Goal: Task Accomplishment & Management: Use online tool/utility

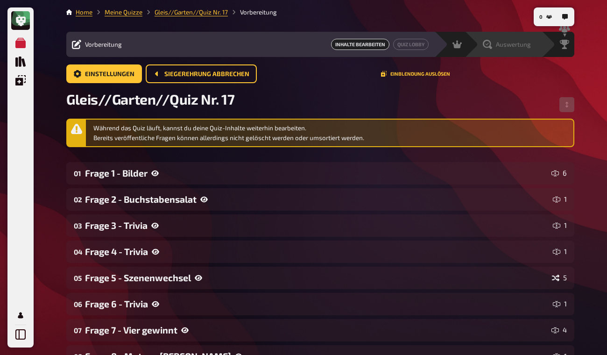
click at [527, 49] on div "Auswertung" at bounding box center [507, 44] width 48 height 9
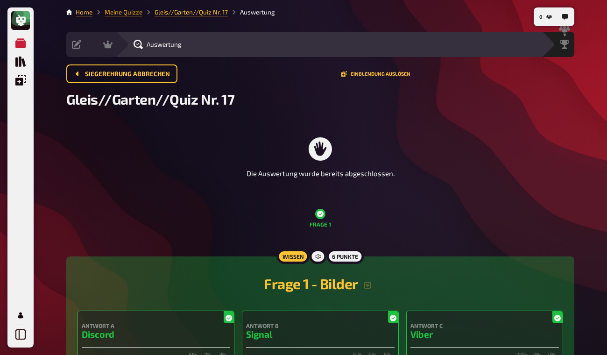
click at [127, 13] on link "Meine Quizze" at bounding box center [124, 11] width 38 height 7
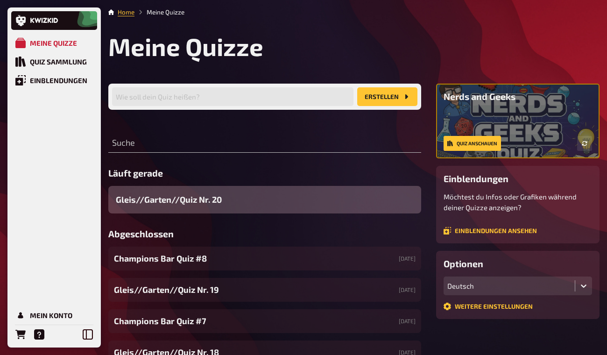
click at [233, 200] on div "Gleis//Garten//Quiz Nr. 20" at bounding box center [264, 200] width 313 height 28
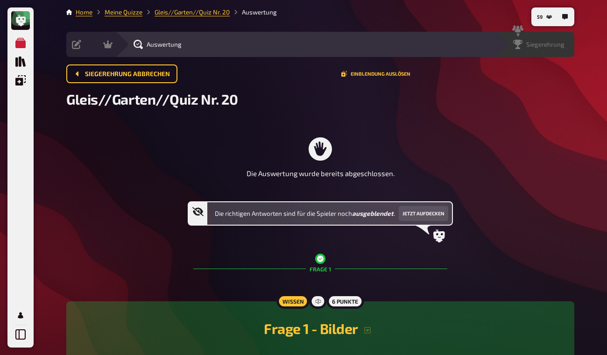
click at [544, 44] on span "Siegerehrung" at bounding box center [546, 44] width 38 height 7
